Goal: Information Seeking & Learning: Learn about a topic

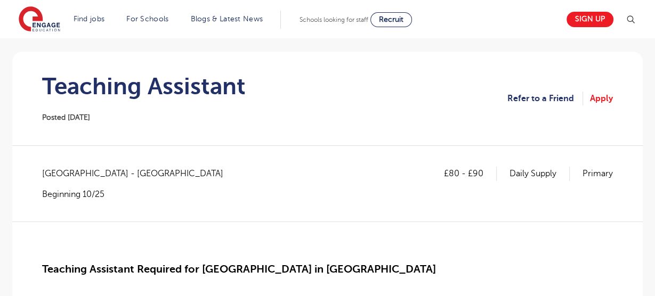
scroll to position [89, 0]
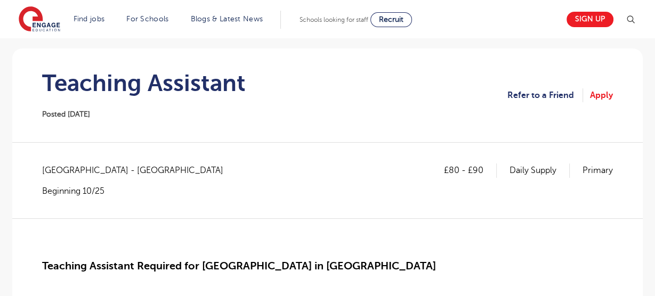
click at [128, 84] on h1 "Teaching Assistant" at bounding box center [143, 83] width 203 height 27
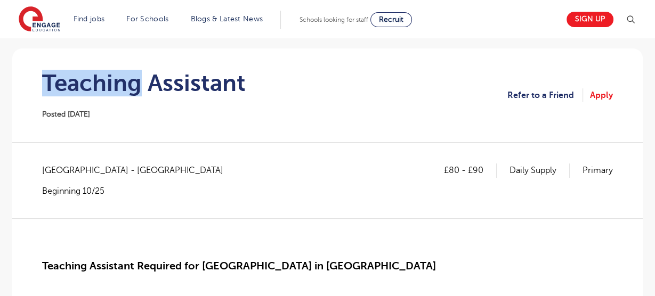
click at [128, 84] on h1 "Teaching Assistant" at bounding box center [143, 83] width 203 height 27
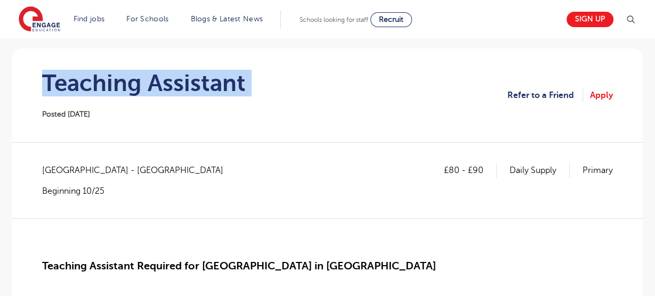
click at [128, 84] on h1 "Teaching Assistant" at bounding box center [143, 83] width 203 height 27
copy div "Teaching Assistant"
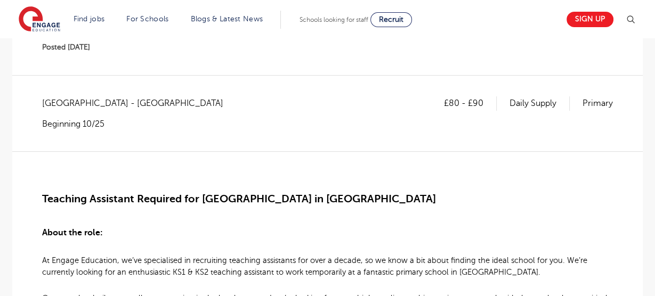
scroll to position [221, 0]
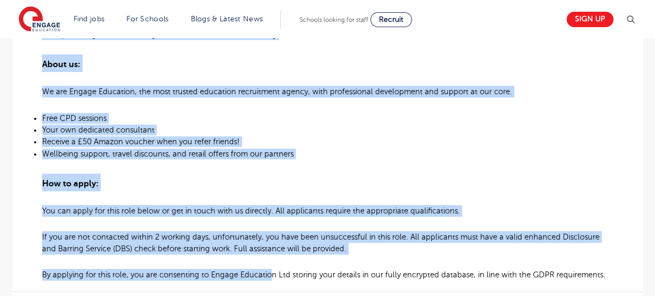
drag, startPoint x: 45, startPoint y: 131, endPoint x: 264, endPoint y: 217, distance: 235.6
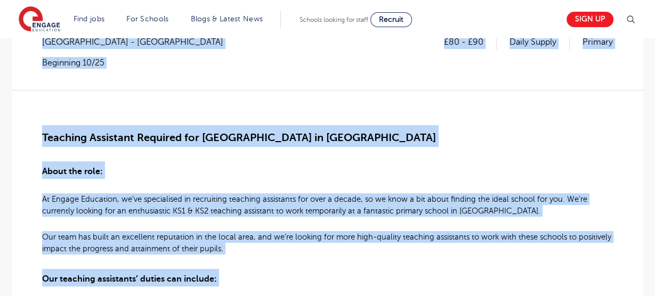
scroll to position [178, 0]
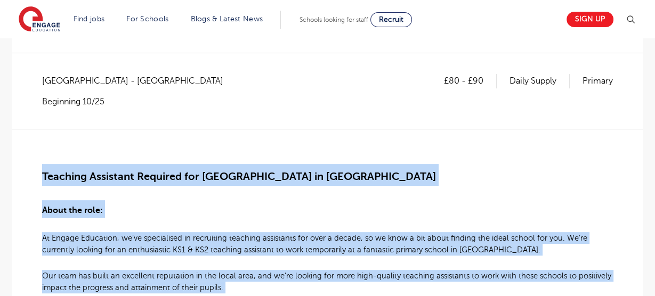
drag, startPoint x: 598, startPoint y: 208, endPoint x: 58, endPoint y: 162, distance: 542.1
copy div "Teaching Assistant Required for Primary School in Crowborough About the role: A…"
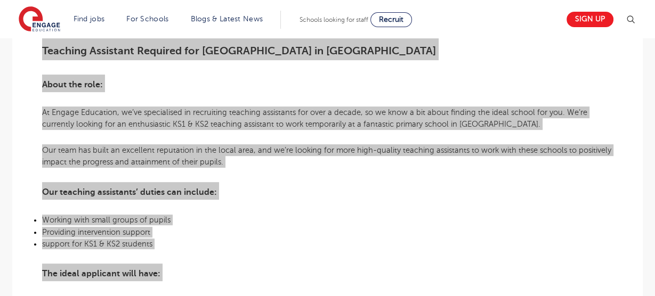
scroll to position [319, 0]
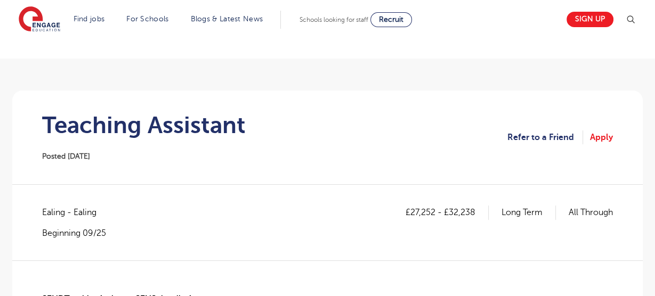
scroll to position [58, 0]
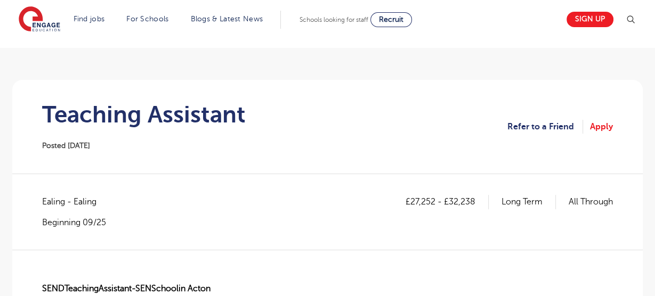
click at [142, 108] on h1 "Teaching Assistant" at bounding box center [143, 114] width 203 height 27
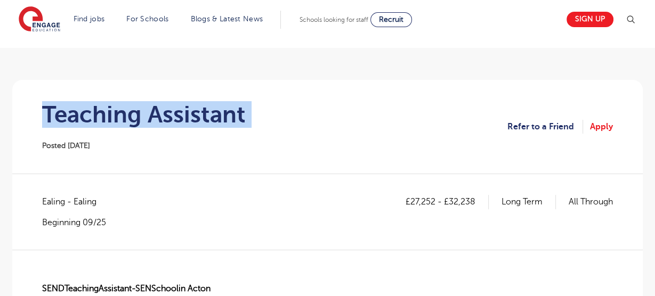
click at [142, 108] on h1 "Teaching Assistant" at bounding box center [143, 114] width 203 height 27
copy div "Teaching Assistant"
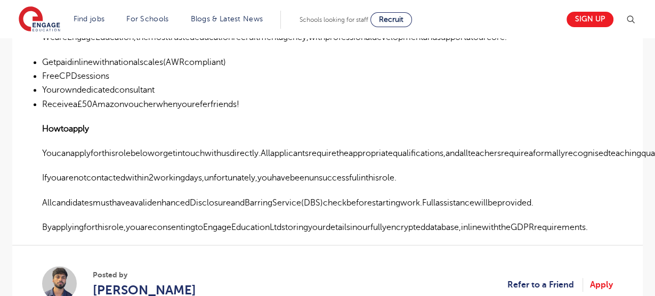
scroll to position [532, 0]
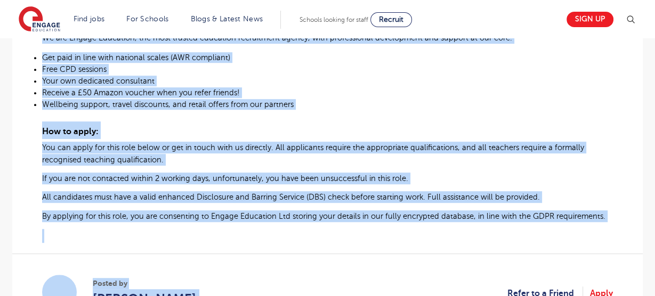
scroll to position [638, 0]
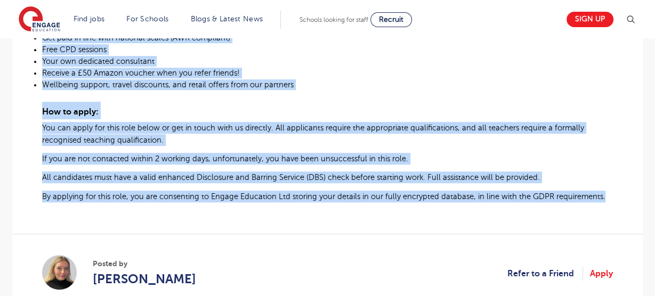
drag, startPoint x: 45, startPoint y: 192, endPoint x: 607, endPoint y: 194, distance: 562.0
copy div "Primary Teacher with Required for School in Welling About the role: At Engage E…"
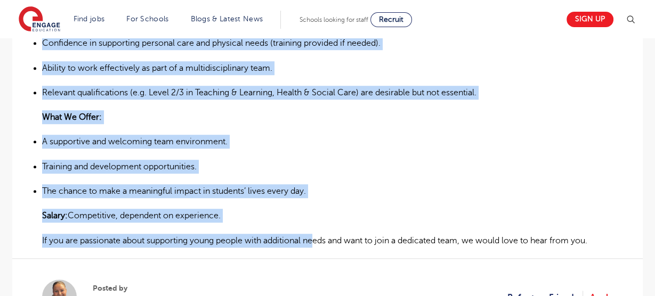
scroll to position [663, 0]
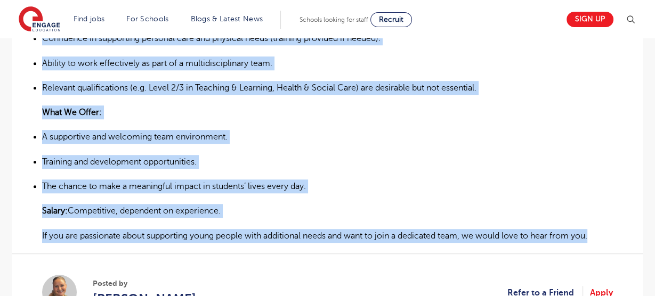
drag, startPoint x: 43, startPoint y: 159, endPoint x: 610, endPoint y: 229, distance: 571.0
copy div "Location: Stevenage, Hertfordshire Contract Type: Full-time / Term-time only St…"
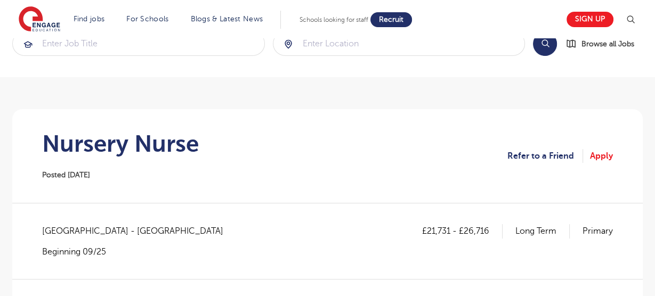
scroll to position [64, 0]
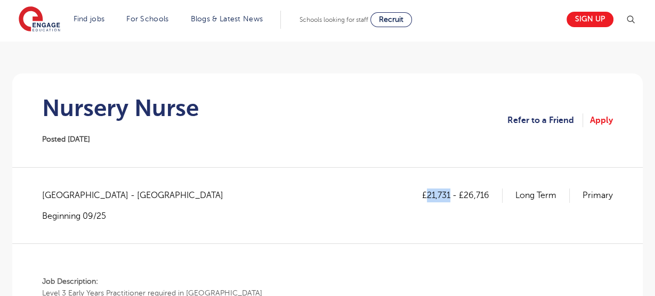
drag, startPoint x: 449, startPoint y: 194, endPoint x: 427, endPoint y: 195, distance: 22.4
click at [427, 195] on p "£21,731 - £26,716" at bounding box center [462, 196] width 80 height 14
copy p "21,731"
drag, startPoint x: 487, startPoint y: 193, endPoint x: 466, endPoint y: 193, distance: 21.3
click at [466, 193] on p "£21,731 - £26,716" at bounding box center [462, 196] width 80 height 14
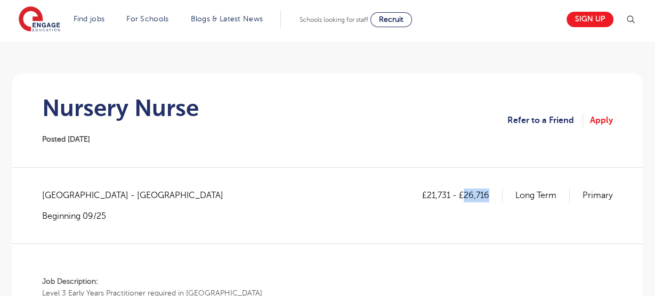
copy p "26,716"
drag, startPoint x: 450, startPoint y: 195, endPoint x: 428, endPoint y: 195, distance: 21.8
click at [428, 195] on p "£21,731 - £26,716" at bounding box center [462, 196] width 80 height 14
copy p "21,731"
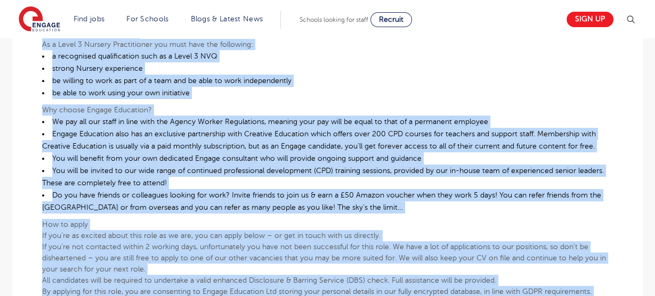
scroll to position [566, 0]
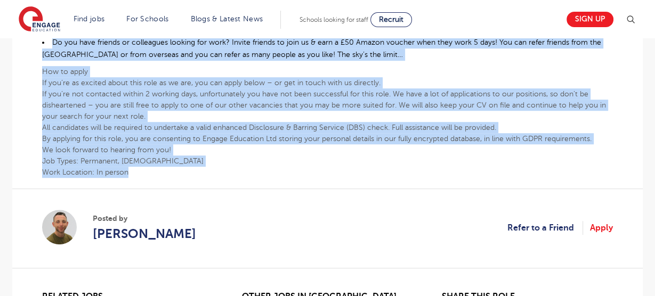
drag, startPoint x: 41, startPoint y: 168, endPoint x: 257, endPoint y: 170, distance: 215.7
copy div "Job Description: Level 3 Early Years Practitioner required in Littlehampton Sta…"
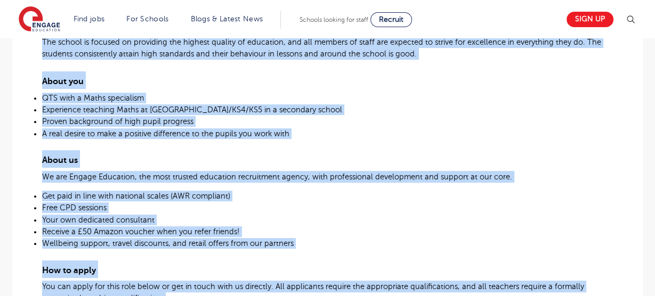
scroll to position [657, 0]
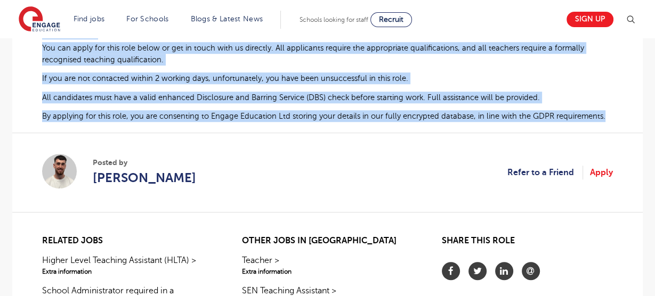
drag, startPoint x: 42, startPoint y: 234, endPoint x: 608, endPoint y: 119, distance: 577.3
copy div "Maths Teacher Required for Secondary School in Bromley Are you an experienced M…"
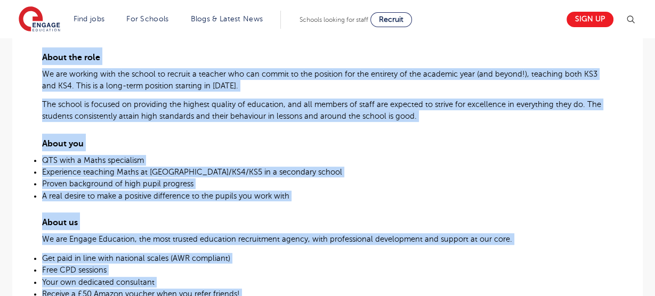
scroll to position [121, 0]
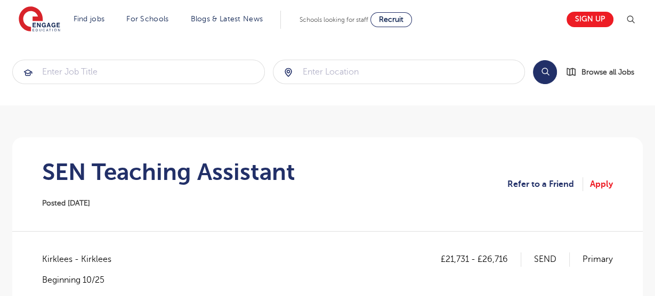
click at [222, 163] on h1 "SEN Teaching Assistant" at bounding box center [168, 172] width 253 height 27
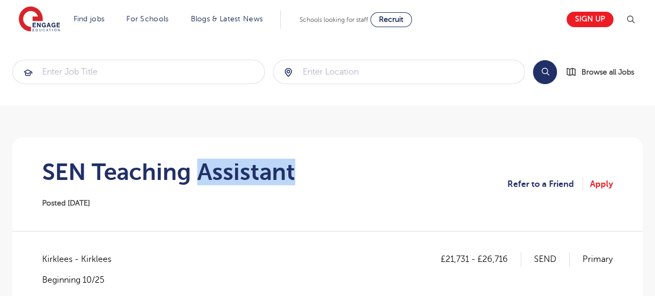
click at [222, 163] on h1 "SEN Teaching Assistant" at bounding box center [168, 172] width 253 height 27
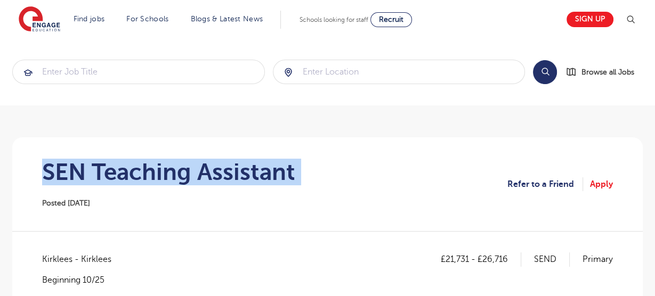
click at [222, 163] on h1 "SEN Teaching Assistant" at bounding box center [168, 172] width 253 height 27
copy div "SEN Teaching Assistant"
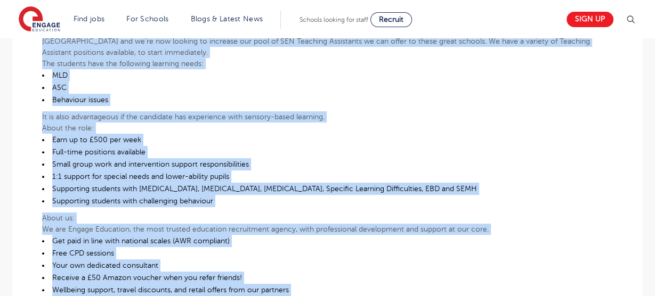
scroll to position [462, 0]
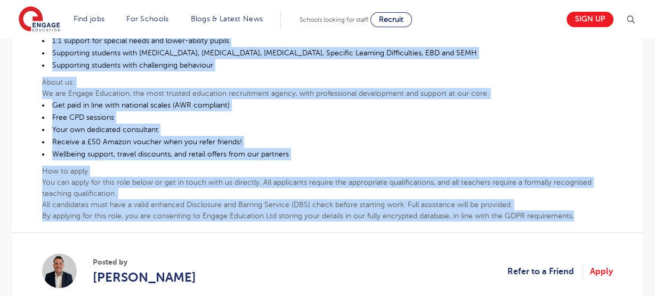
drag, startPoint x: 42, startPoint y: 162, endPoint x: 590, endPoint y: 211, distance: 550.9
click at [590, 211] on div "SEN Teaching Assistant At Engage, we know that a school runs on quality support…" at bounding box center [327, 34] width 570 height 376
copy div "SEN Teaching Assistant At Engage, we know that a school runs on quality support…"
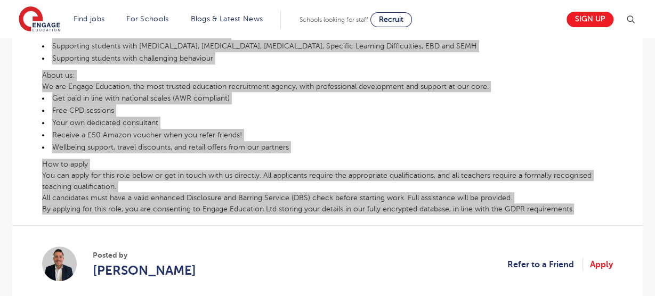
scroll to position [570, 0]
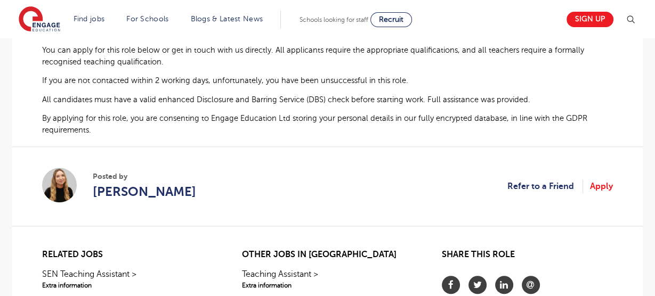
scroll to position [589, 0]
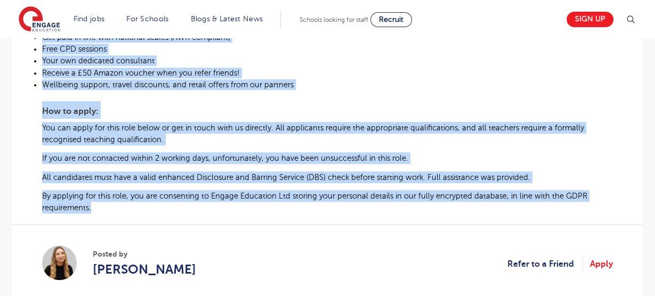
drag, startPoint x: 41, startPoint y: 171, endPoint x: 275, endPoint y: 208, distance: 237.2
copy div "Primary Teacher Required for Primary School in Southall About the role: At Enga…"
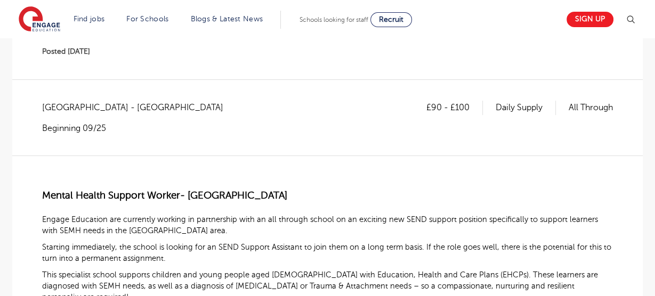
scroll to position [179, 0]
click at [45, 190] on span "Mental Health Support Worker- [GEOGRAPHIC_DATA]" at bounding box center [164, 195] width 245 height 11
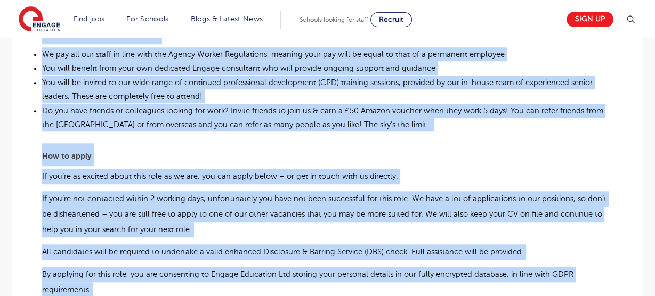
scroll to position [778, 0]
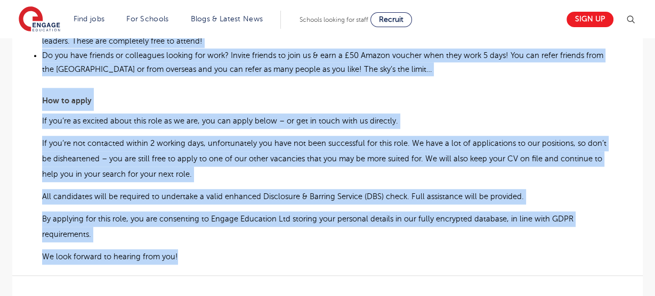
drag, startPoint x: 44, startPoint y: 166, endPoint x: 389, endPoint y: 214, distance: 348.0
copy div "Mental Health Support Worker- Hastings Engage Education are currently working i…"
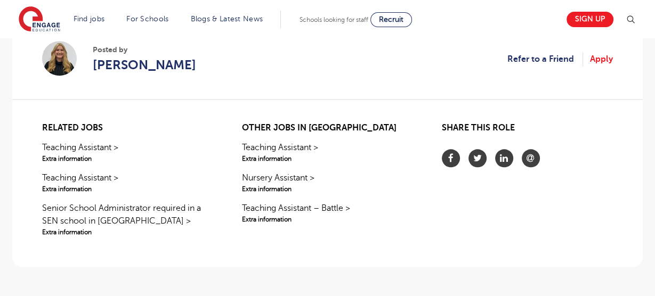
scroll to position [747, 0]
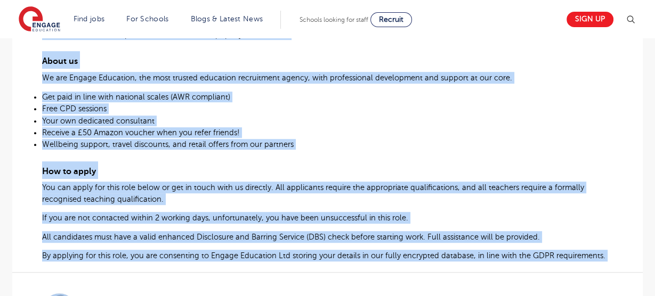
scroll to position [531, 0]
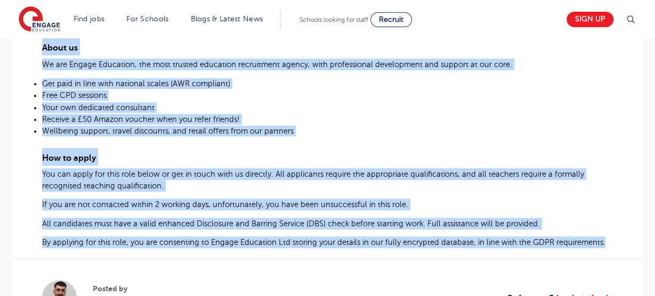
drag, startPoint x: 43, startPoint y: 168, endPoint x: 611, endPoint y: 243, distance: 573.3
click at [611, 243] on div "Humanities Required for Secondary School in [GEOGRAPHIC_DATA] Are you an experi…" at bounding box center [327, 12] width 570 height 472
copy div "Humanities Required for Secondary School in [GEOGRAPHIC_DATA] Are you an experi…"
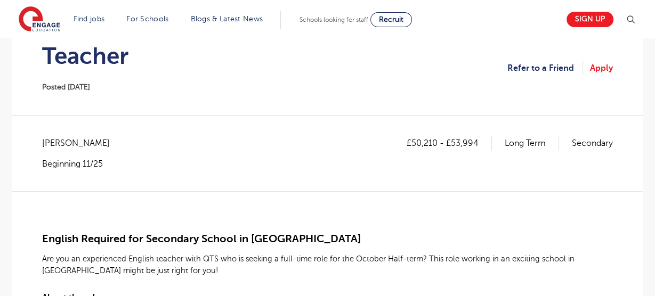
scroll to position [118, 0]
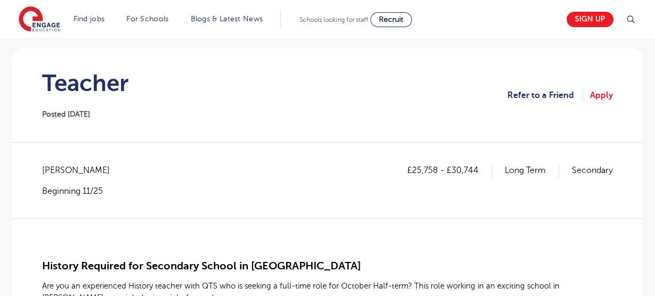
scroll to position [124, 0]
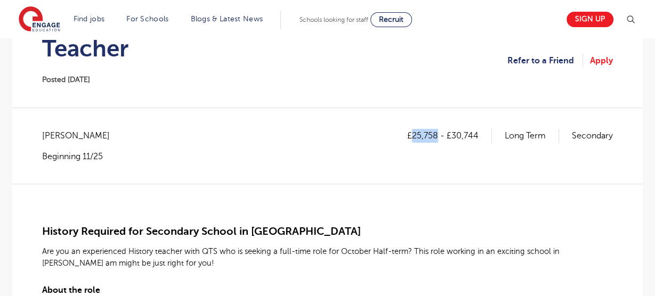
drag, startPoint x: 438, startPoint y: 137, endPoint x: 412, endPoint y: 135, distance: 26.1
click at [412, 135] on p "£25,758 - £30,744" at bounding box center [449, 136] width 85 height 14
copy p "25,758"
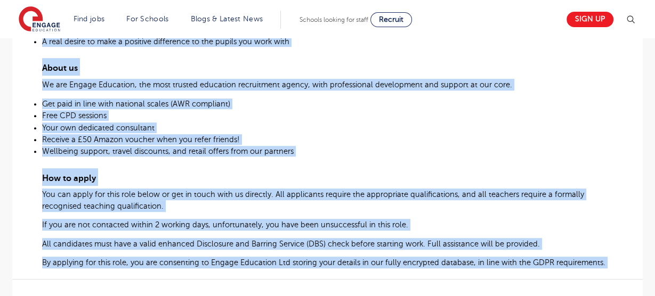
scroll to position [600, 0]
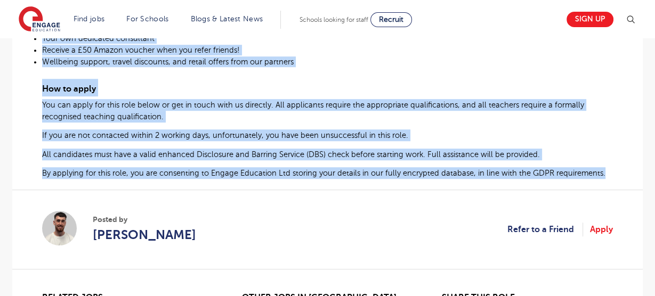
drag, startPoint x: 44, startPoint y: 183, endPoint x: 601, endPoint y: 171, distance: 557.8
copy div "History Required for Secondary School in Bromley Are you an experienced History…"
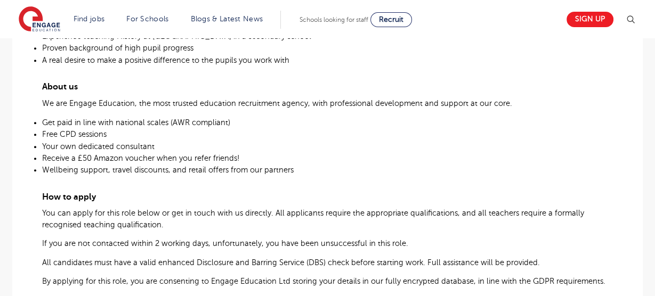
scroll to position [640, 0]
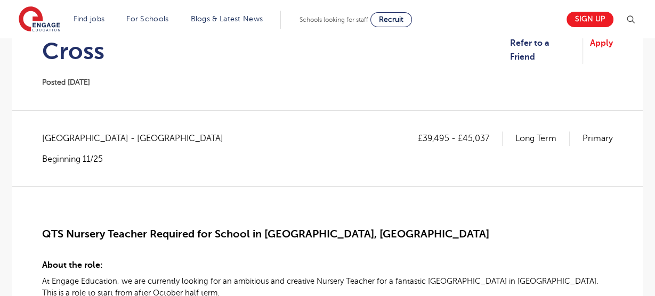
scroll to position [160, 0]
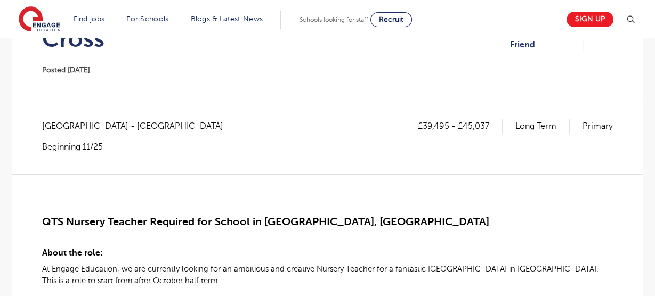
click at [46, 218] on span "QTS Nursery Teacher Required for School in [GEOGRAPHIC_DATA], [GEOGRAPHIC_DATA]" at bounding box center [265, 222] width 447 height 12
click at [42, 218] on span "QTS Nursery Teacher Required for School in [GEOGRAPHIC_DATA], [GEOGRAPHIC_DATA]" at bounding box center [265, 222] width 447 height 12
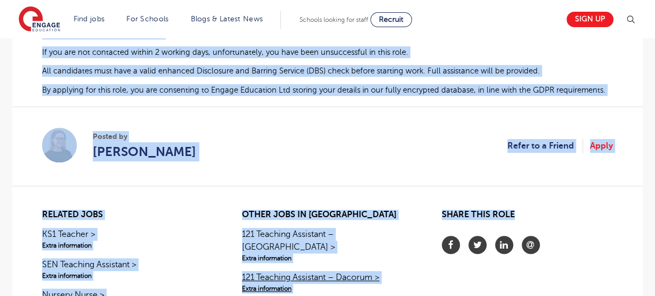
scroll to position [703, 0]
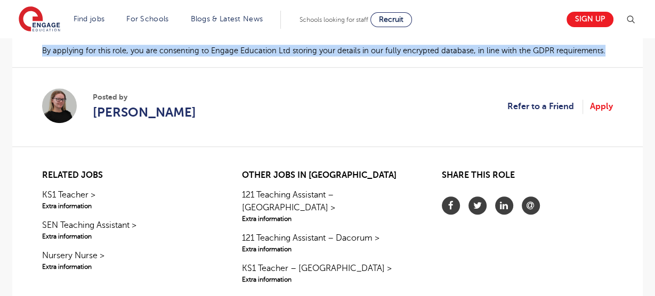
drag, startPoint x: 42, startPoint y: 218, endPoint x: 605, endPoint y: 52, distance: 587.0
